Goal: Task Accomplishment & Management: Manage account settings

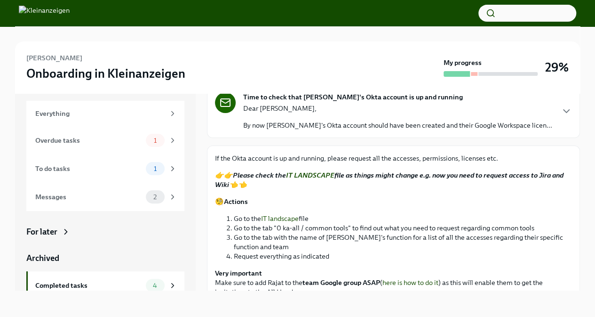
scroll to position [32, 0]
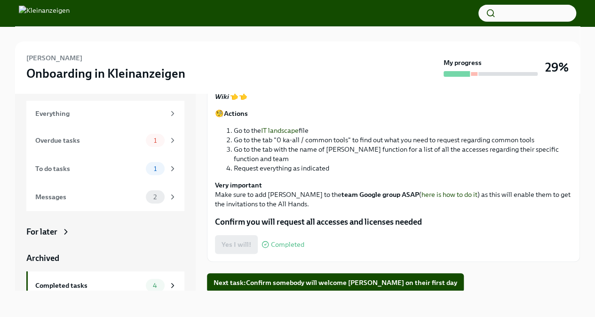
scroll to position [127, 0]
click at [136, 135] on div "Overdue tasks 1" at bounding box center [106, 140] width 142 height 13
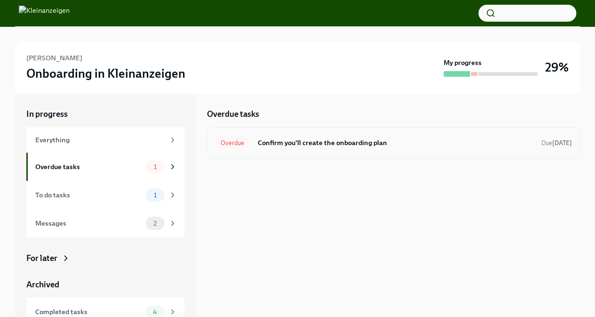
click at [276, 148] on div "Overdue Confirm you'll create the onboarding plan Due [DATE]" at bounding box center [393, 142] width 357 height 15
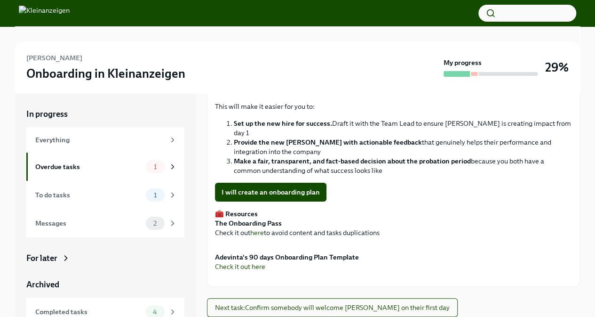
scroll to position [420, 0]
